Goal: Information Seeking & Learning: Learn about a topic

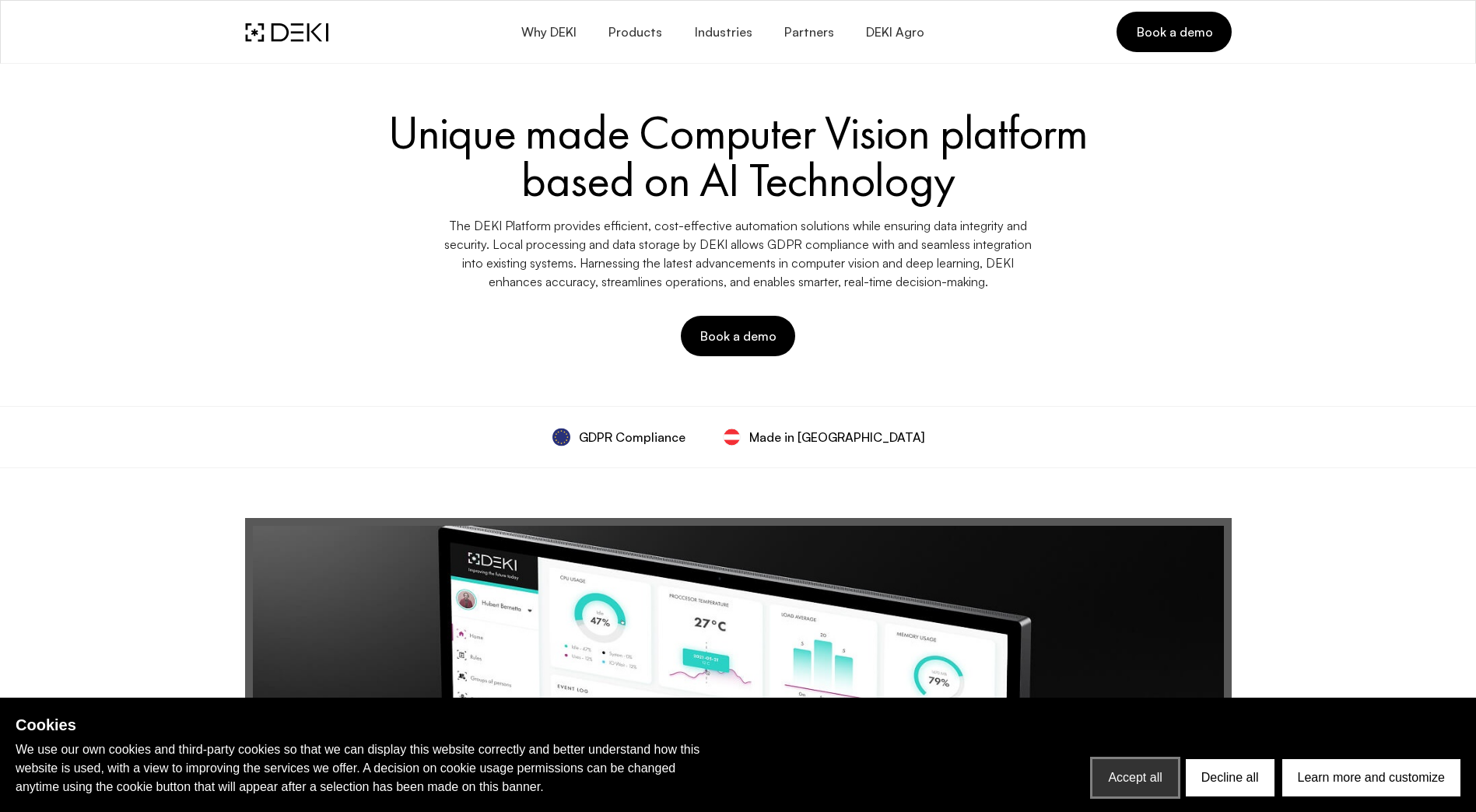
click at [1068, 672] on button "Accept all" at bounding box center [1134, 777] width 85 height 37
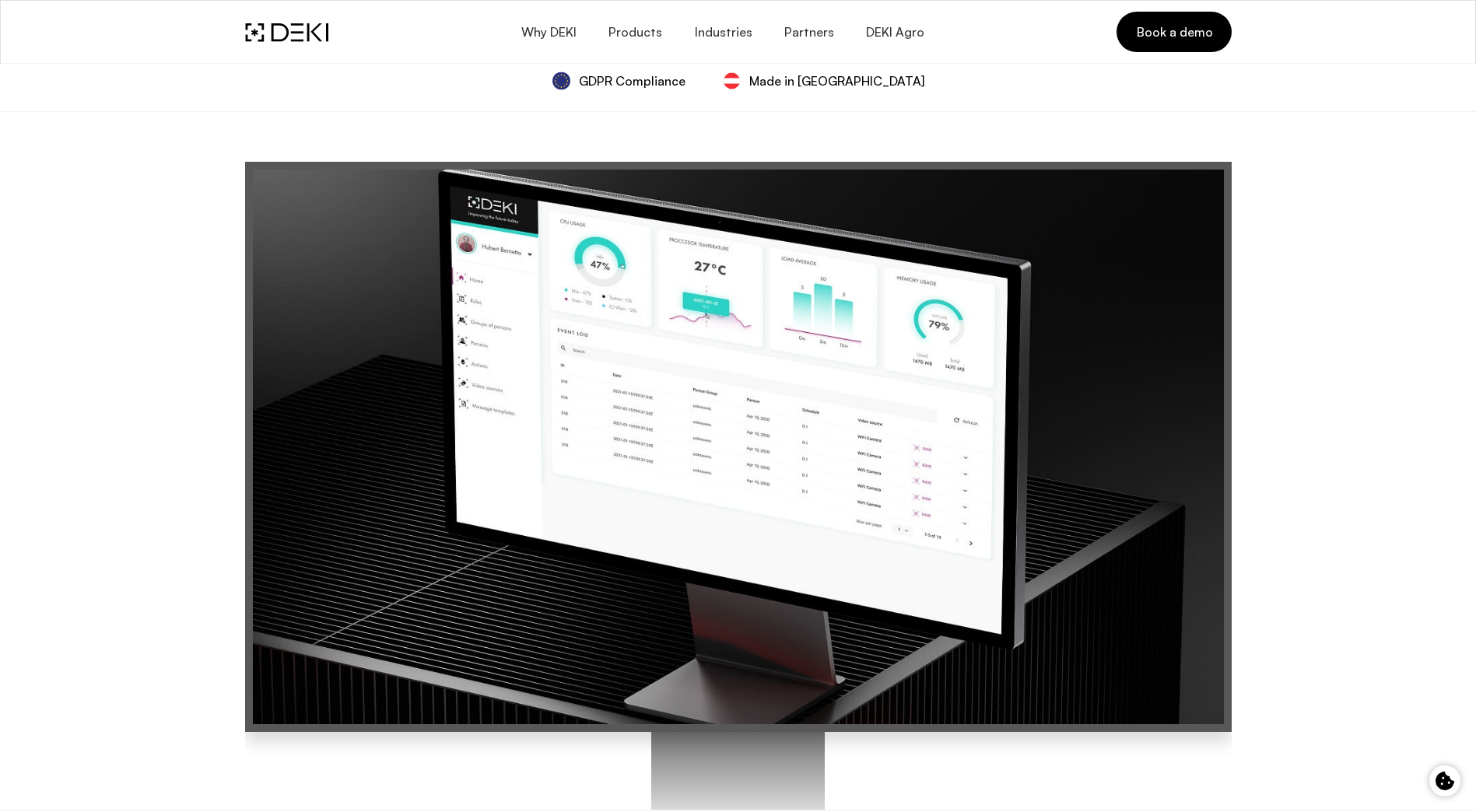
scroll to position [294, 0]
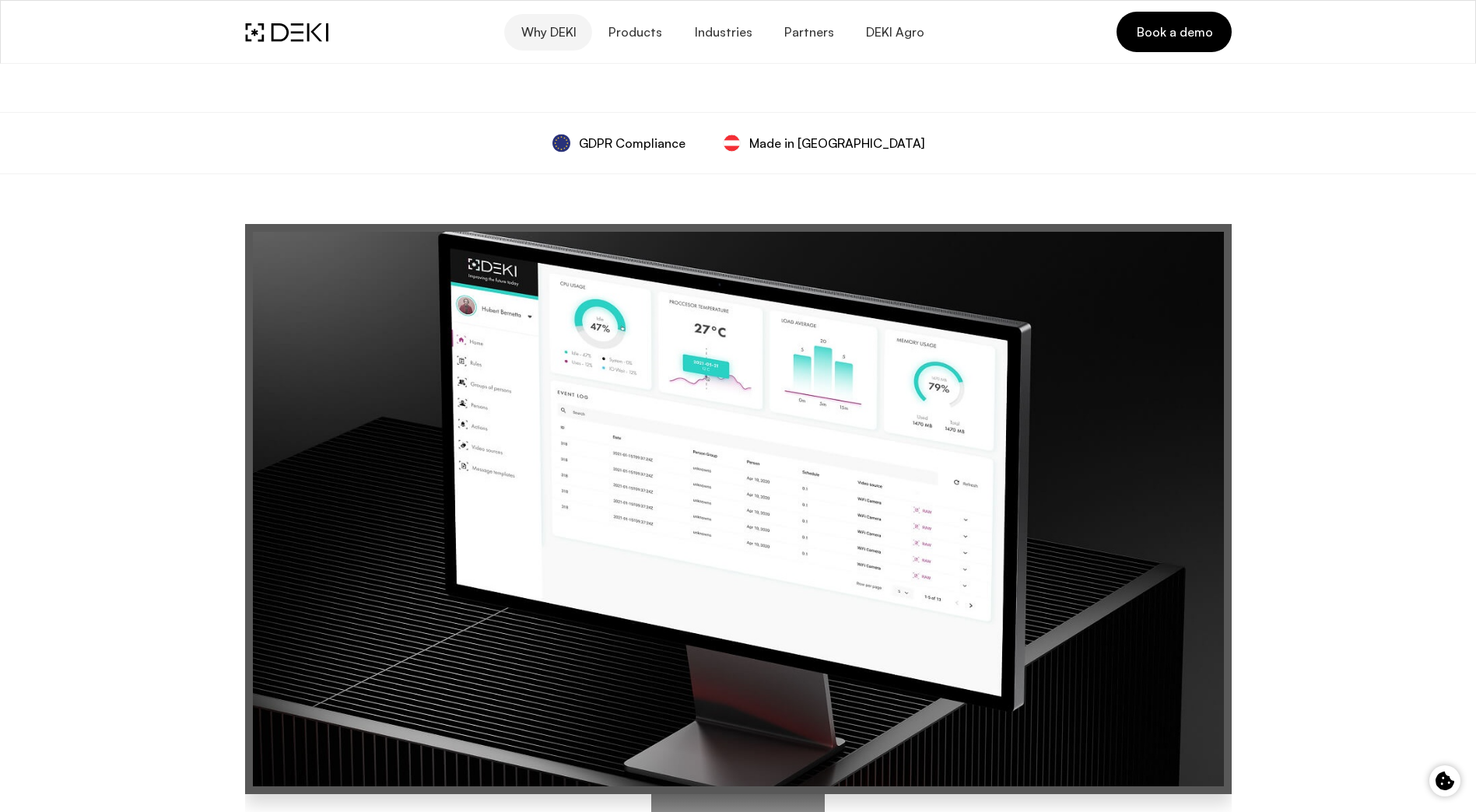
click at [566, 29] on span "Why DEKI" at bounding box center [548, 32] width 56 height 14
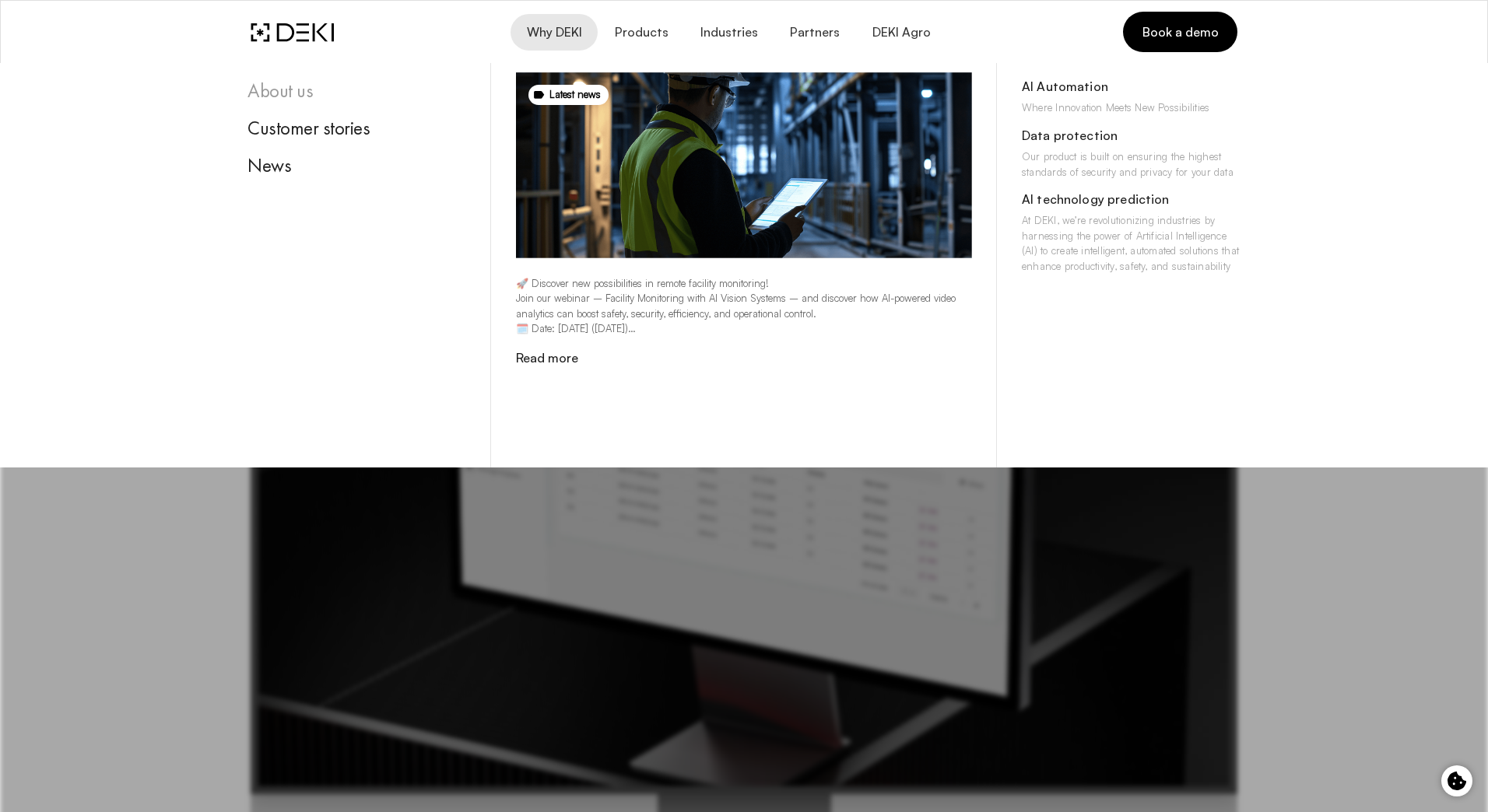
click at [306, 91] on div "About us" at bounding box center [356, 91] width 218 height 23
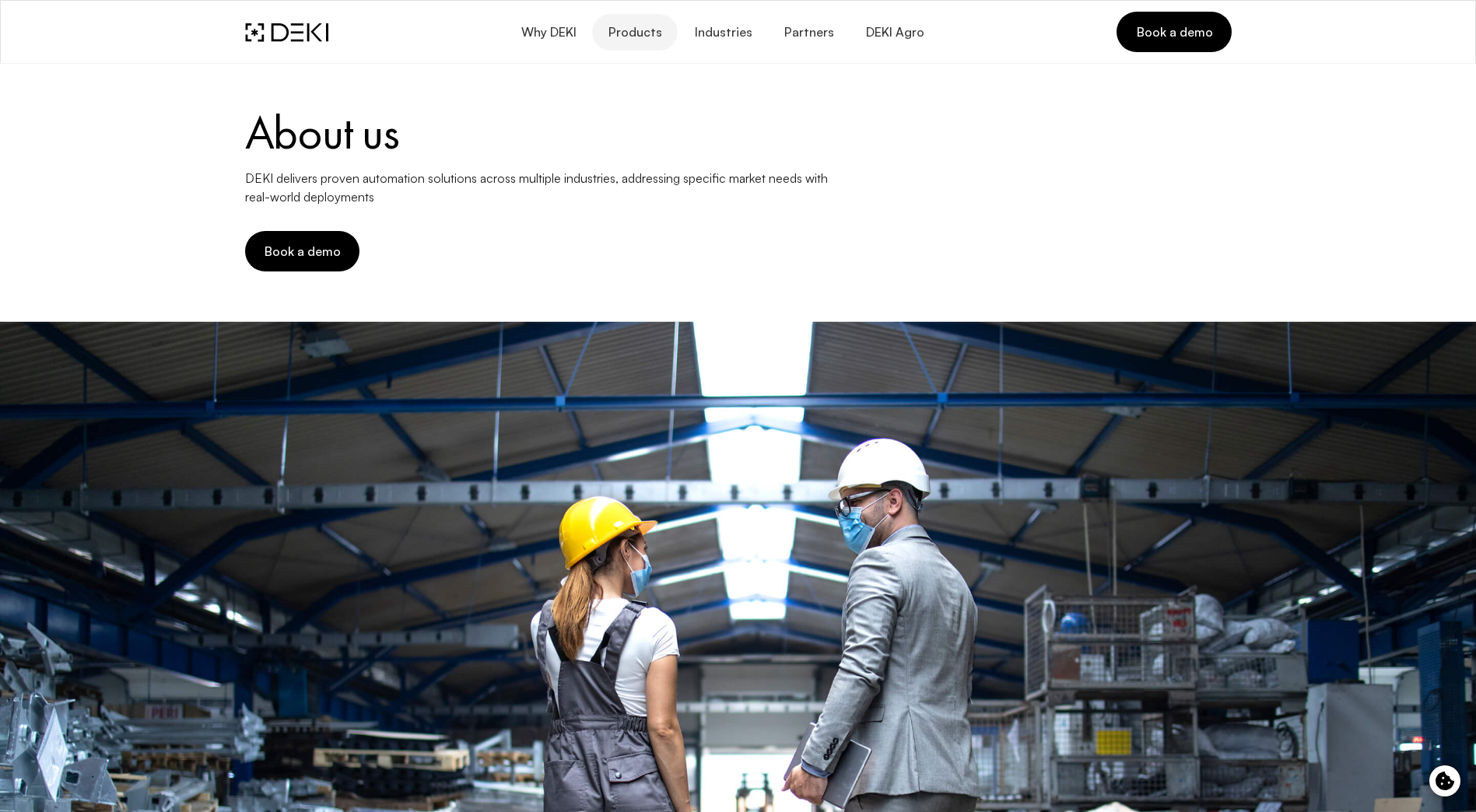
click at [652, 36] on span "Products" at bounding box center [634, 32] width 55 height 14
